Goal: Information Seeking & Learning: Learn about a topic

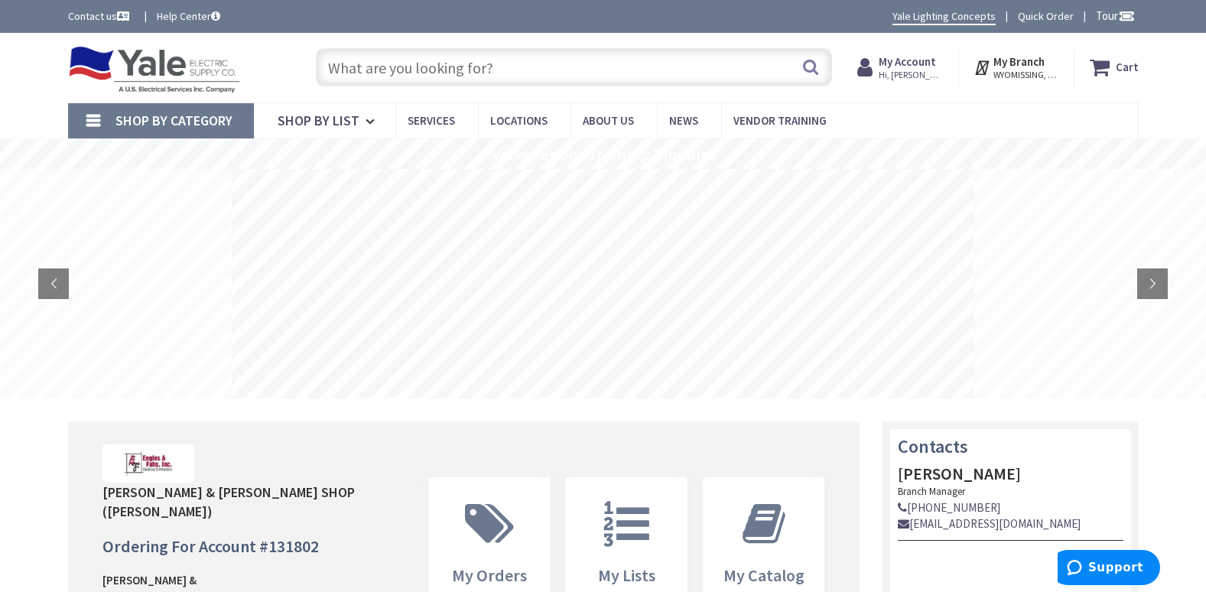
click at [442, 65] on input "text" at bounding box center [574, 67] width 516 height 38
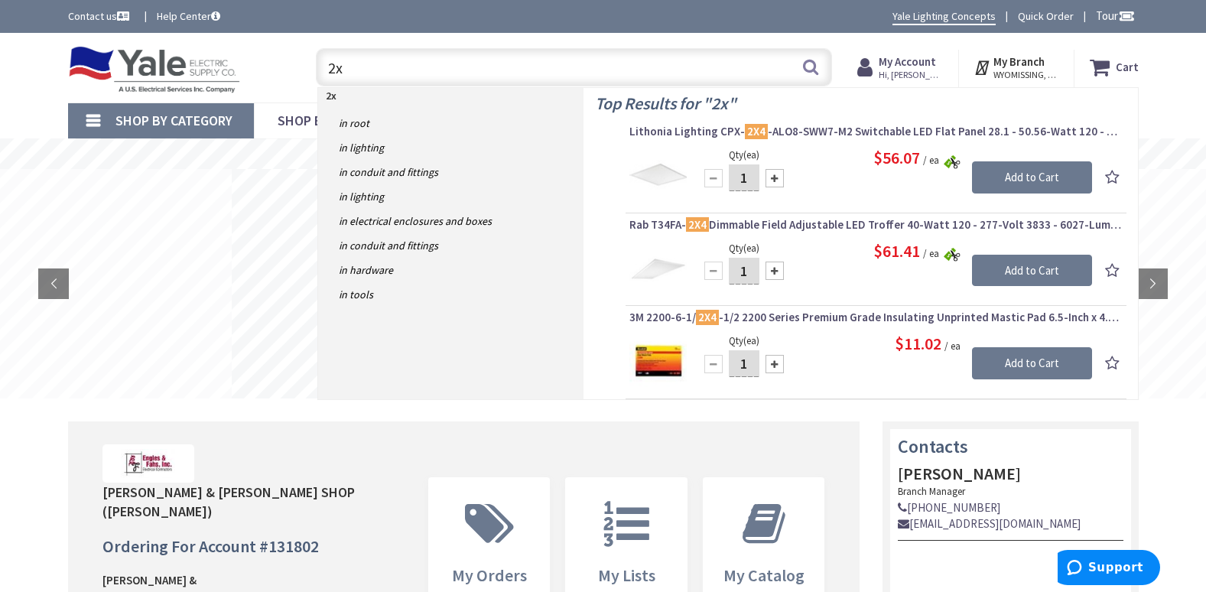
type input "2"
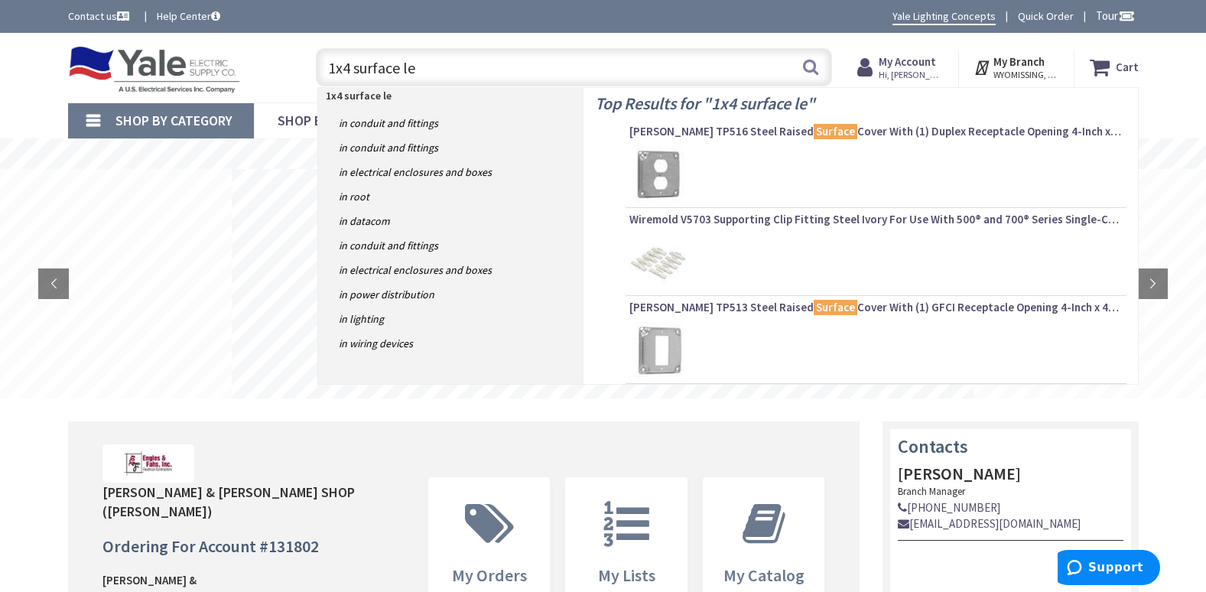
type input "1x4 surface led"
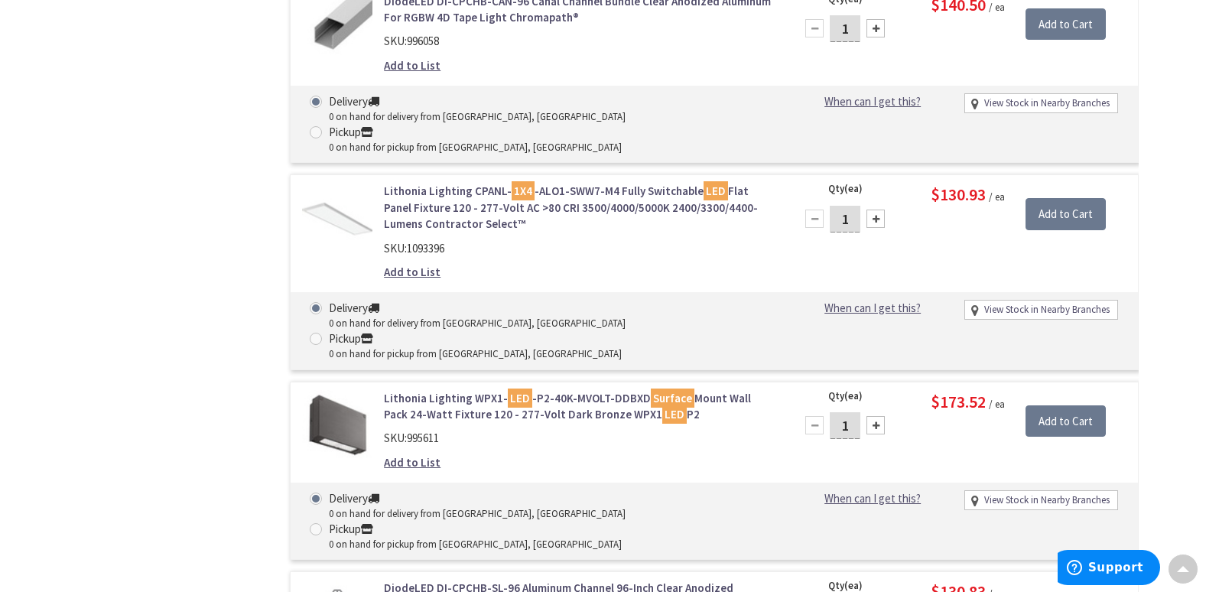
scroll to position [6347, 0]
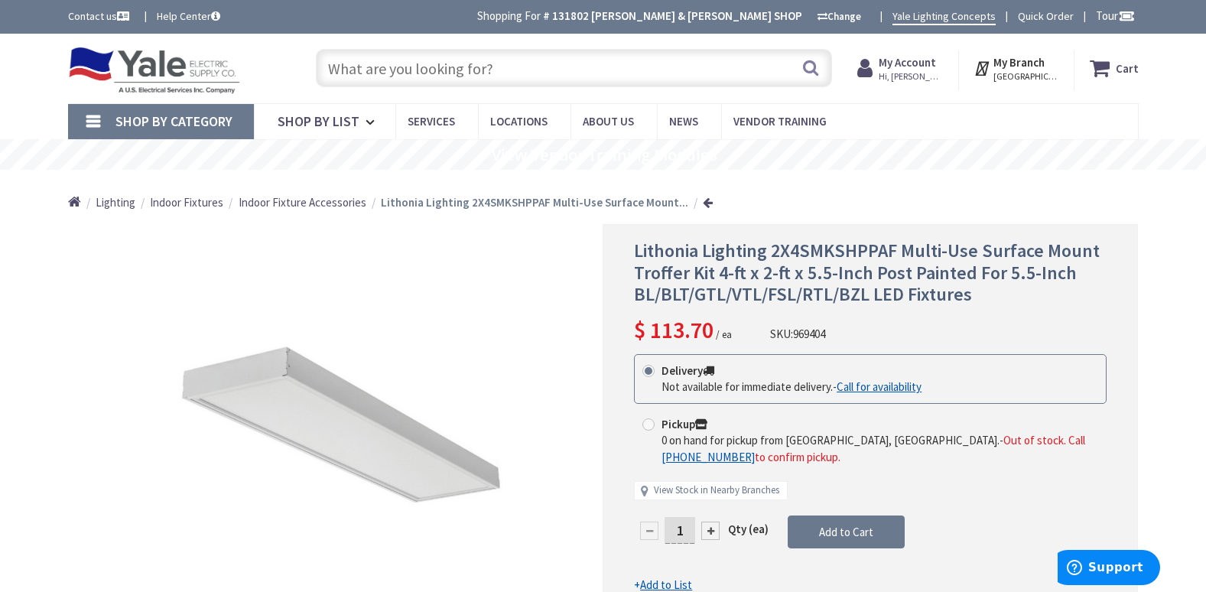
click at [416, 65] on input "text" at bounding box center [574, 68] width 516 height 38
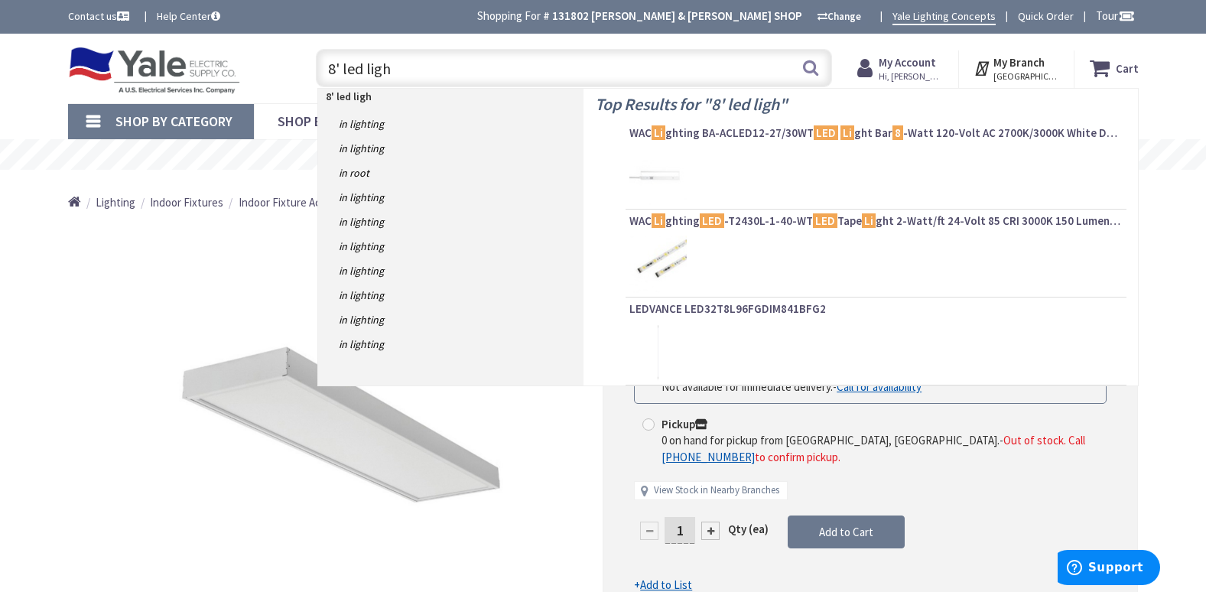
type input "8' led light"
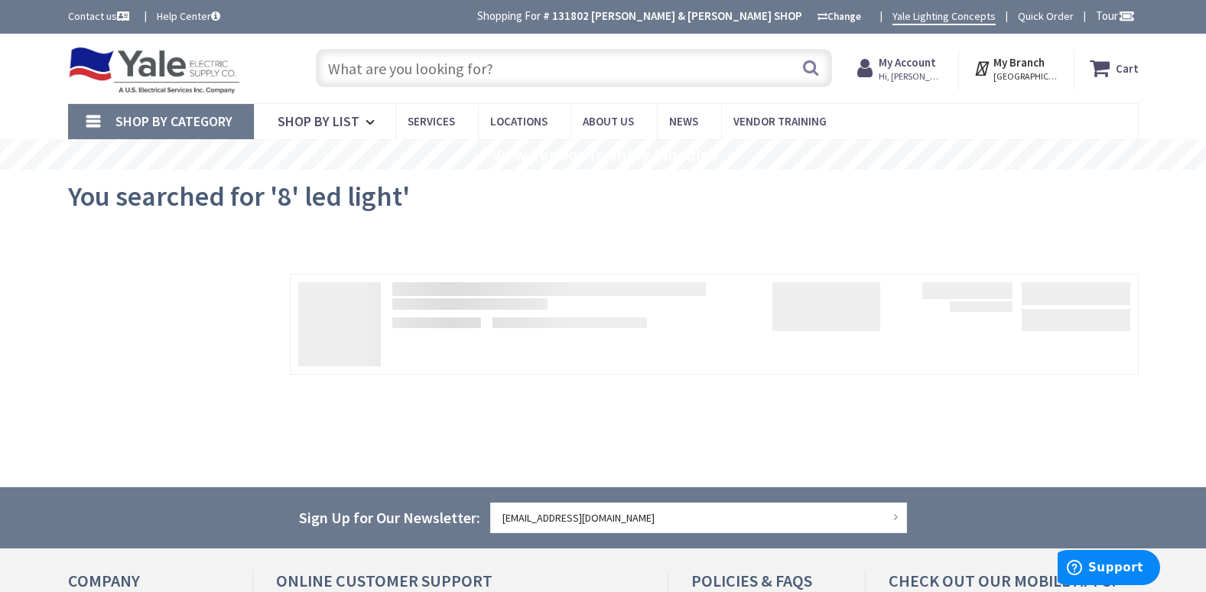
click at [481, 63] on input "text" at bounding box center [574, 68] width 516 height 38
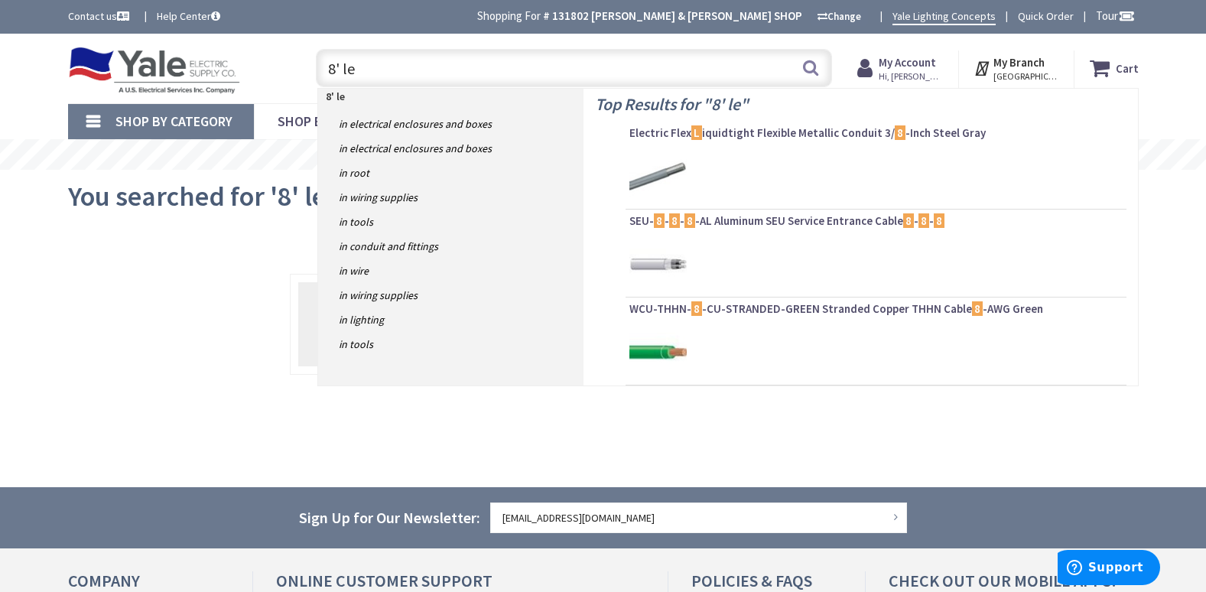
type input "8' led"
